Goal: Transaction & Acquisition: Download file/media

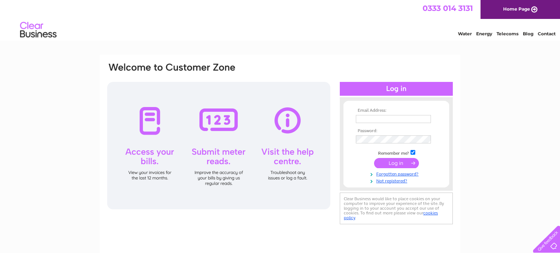
type input "[EMAIL_ADDRESS][DOMAIN_NAME]"
click at [400, 161] on input "submit" at bounding box center [396, 163] width 45 height 10
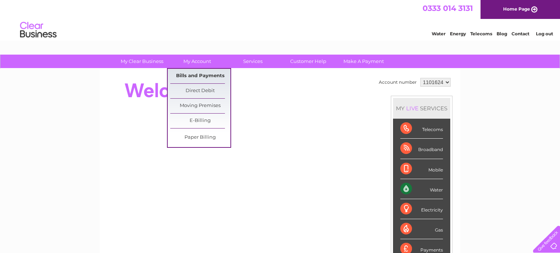
click at [193, 75] on link "Bills and Payments" at bounding box center [200, 76] width 60 height 15
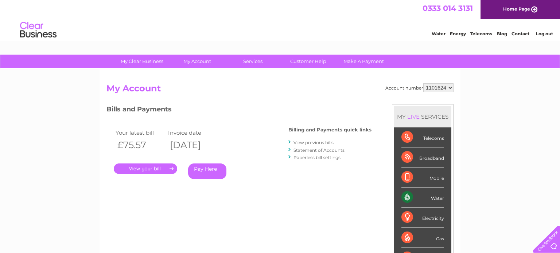
click at [157, 172] on link "." at bounding box center [145, 169] width 63 height 11
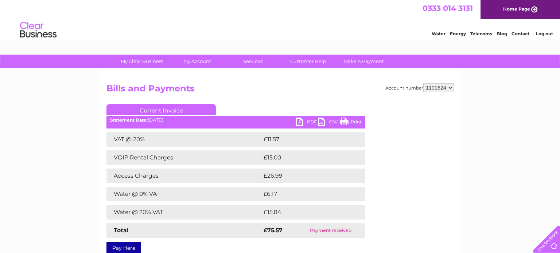
click at [309, 121] on link "PDF" at bounding box center [307, 123] width 22 height 11
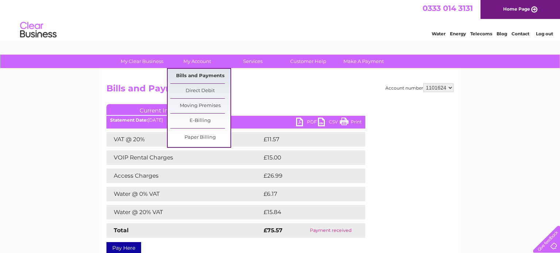
click at [191, 75] on link "Bills and Payments" at bounding box center [200, 76] width 60 height 15
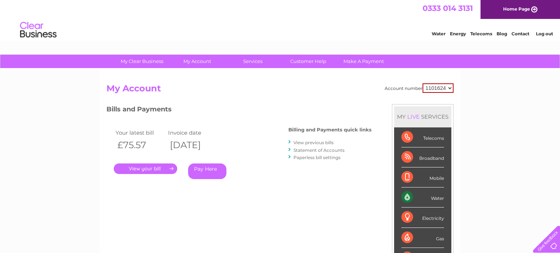
click at [301, 143] on link "View previous bills" at bounding box center [313, 142] width 40 height 5
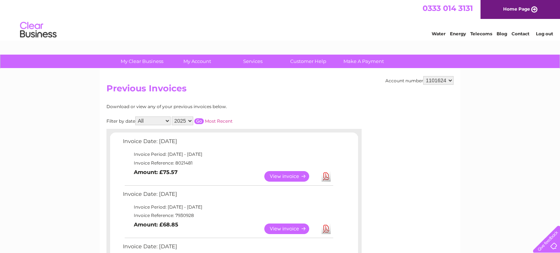
click at [188, 120] on select "2025 2024 2023 2022" at bounding box center [182, 121] width 21 height 9
select select "2024"
click at [172, 117] on select "2025 2024 2023 2022" at bounding box center [182, 121] width 21 height 9
click at [195, 120] on input "button" at bounding box center [198, 121] width 9 height 6
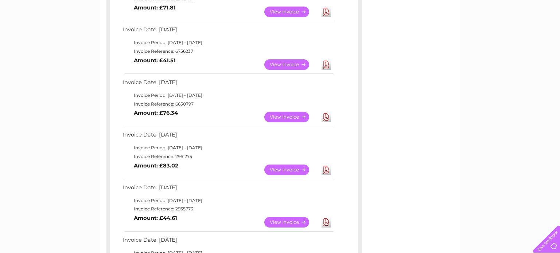
scroll to position [376, 0]
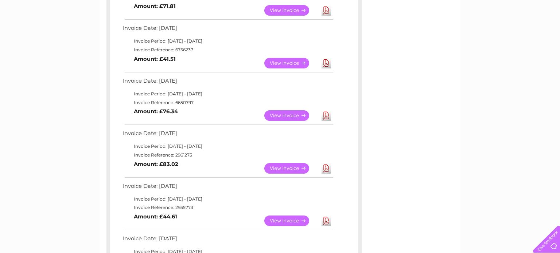
click at [325, 116] on link "Download" at bounding box center [325, 115] width 9 height 11
click at [327, 62] on link "Download" at bounding box center [325, 63] width 9 height 11
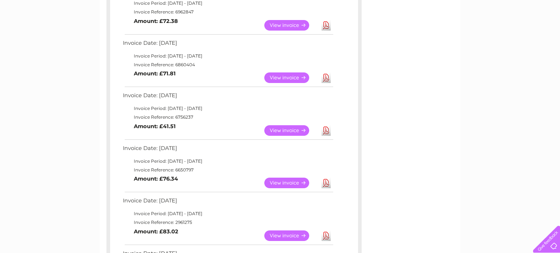
scroll to position [308, 0]
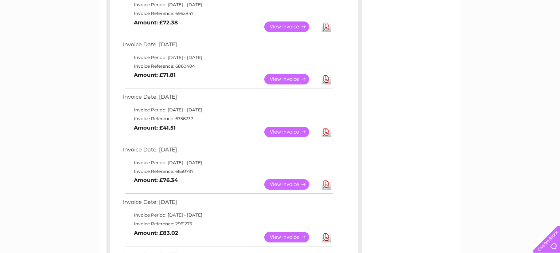
click at [326, 77] on link "Download" at bounding box center [325, 79] width 9 height 11
